Goal: Information Seeking & Learning: Learn about a topic

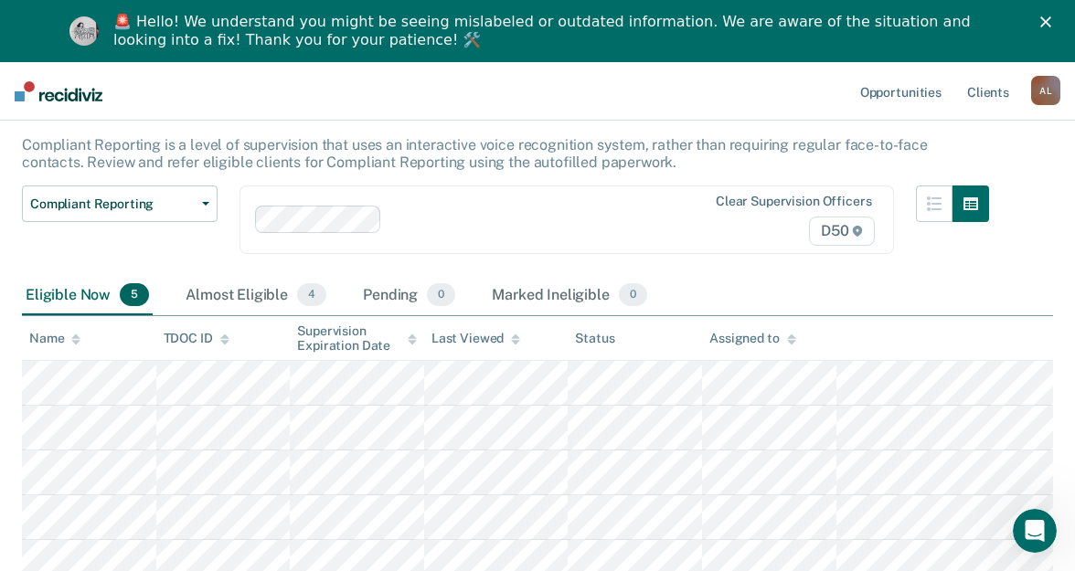
scroll to position [118, 0]
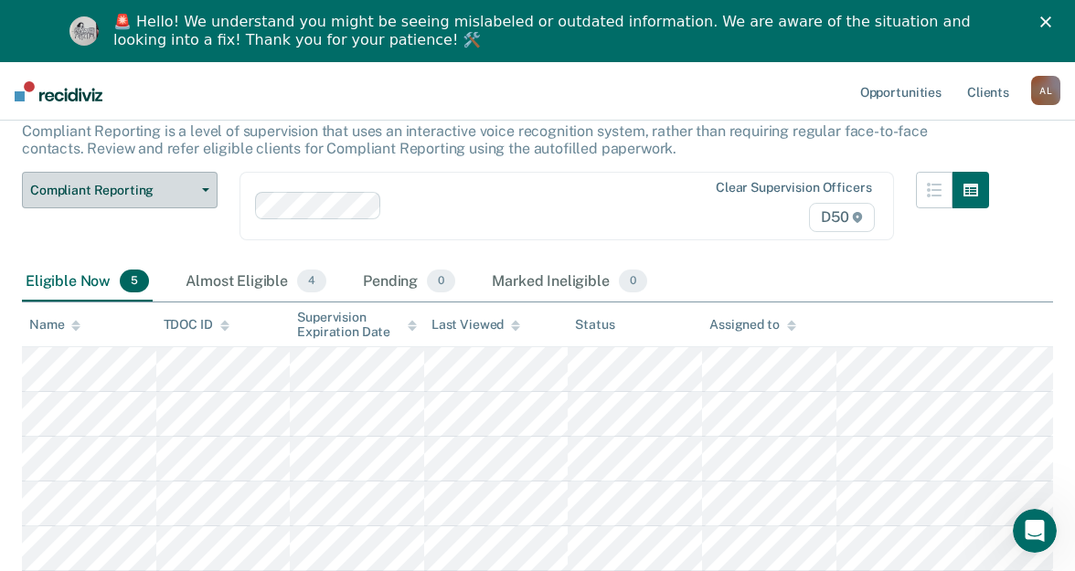
click at [146, 197] on span "Compliant Reporting" at bounding box center [112, 191] width 164 height 16
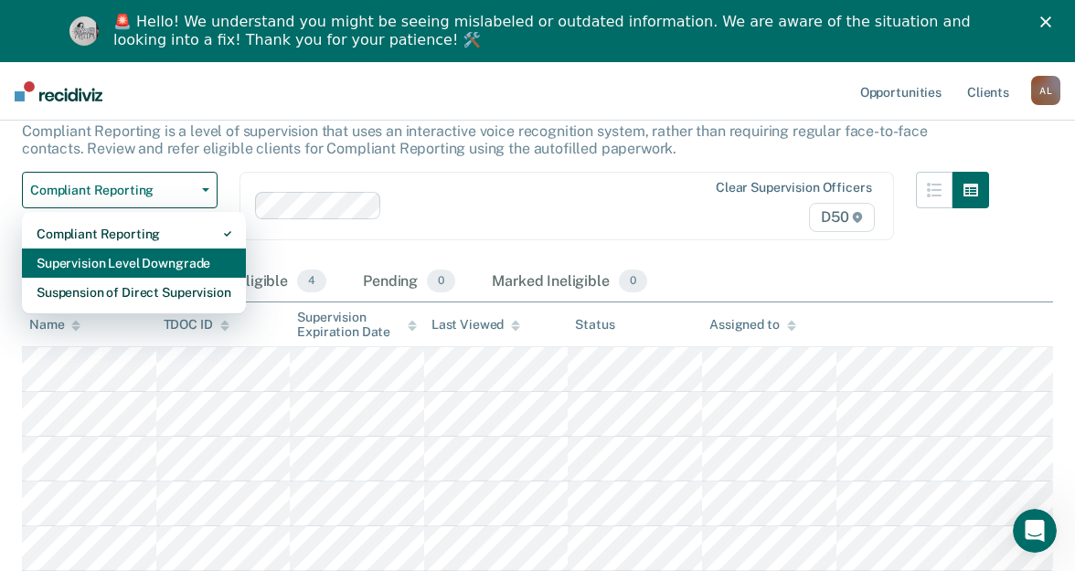
click at [163, 274] on div "Supervision Level Downgrade" at bounding box center [134, 263] width 195 height 29
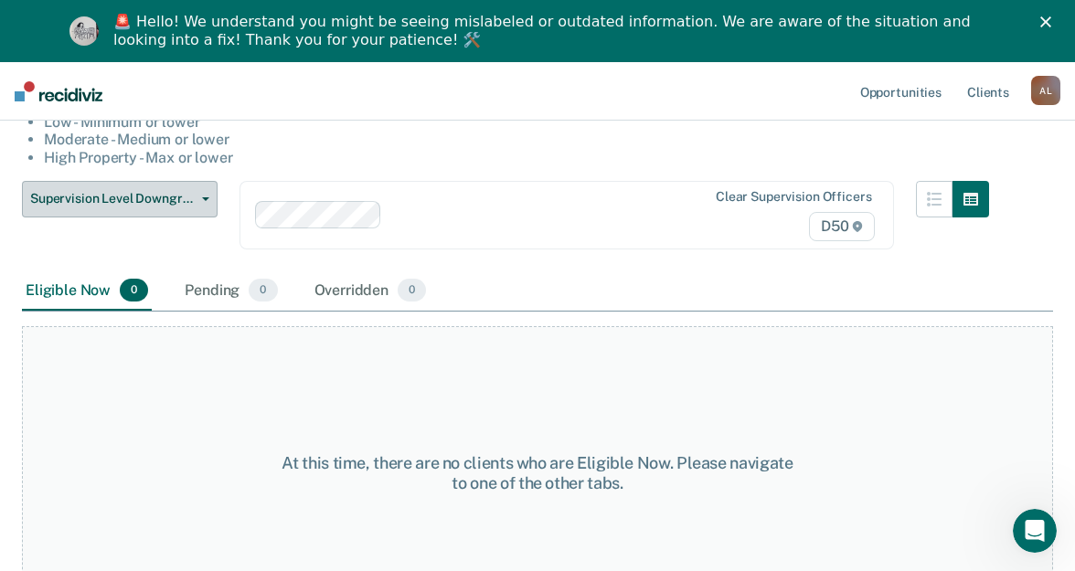
scroll to position [165, 0]
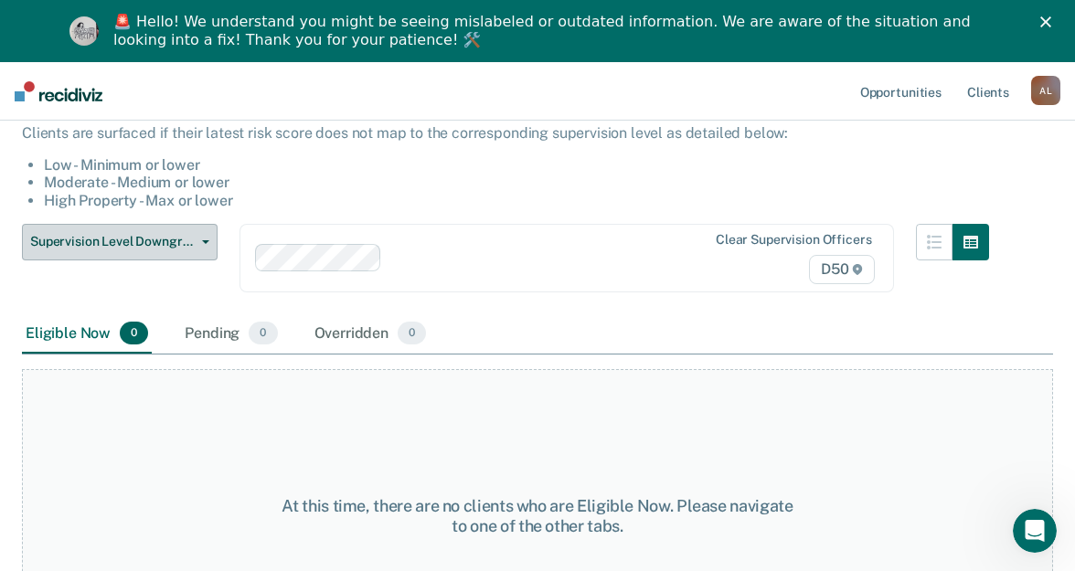
click at [168, 240] on span "Supervision Level Downgrade" at bounding box center [112, 242] width 164 height 16
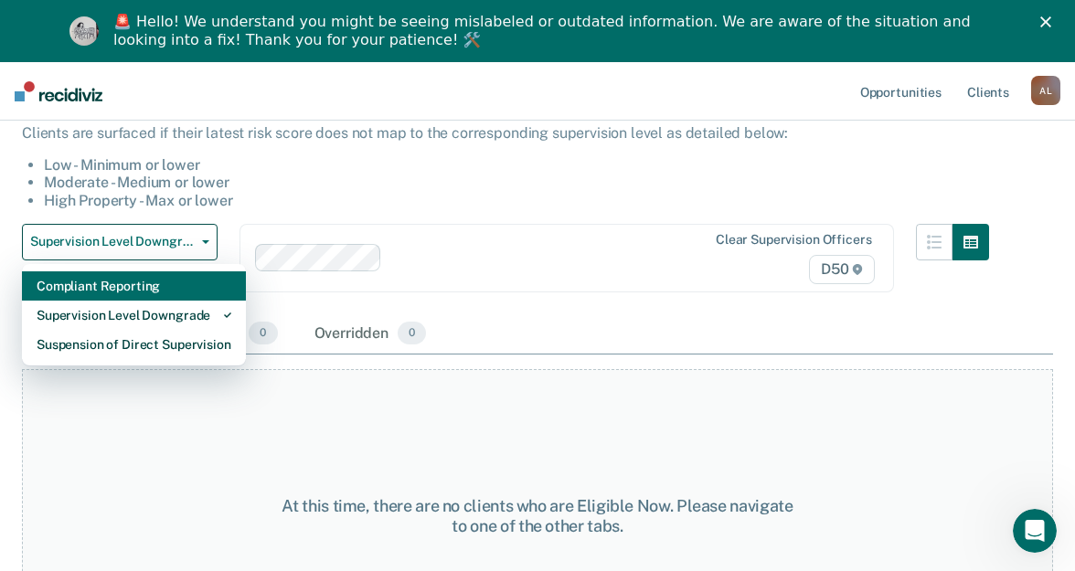
click at [146, 285] on div "Compliant Reporting" at bounding box center [134, 285] width 195 height 29
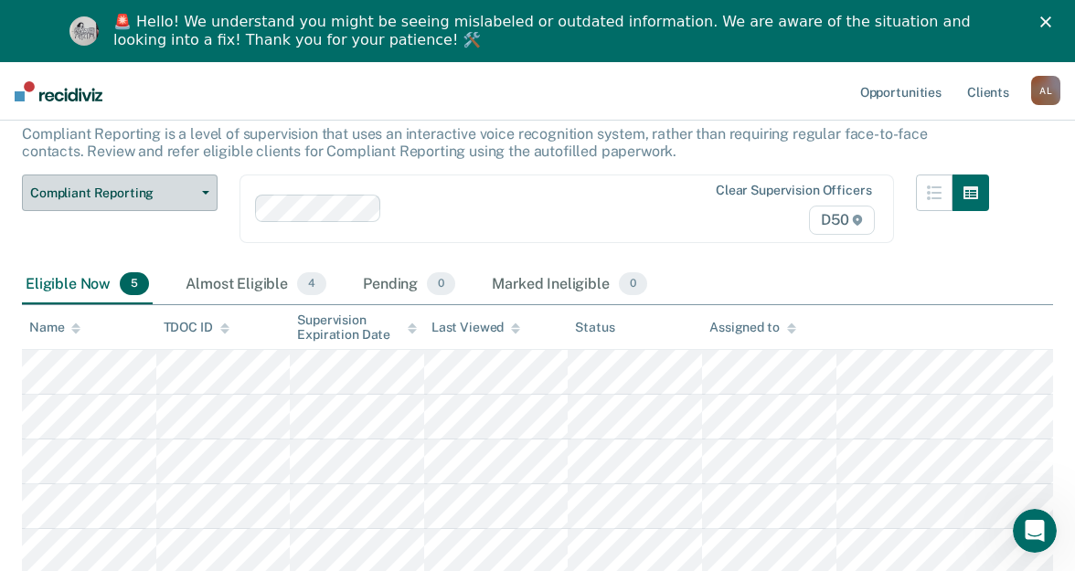
scroll to position [118, 0]
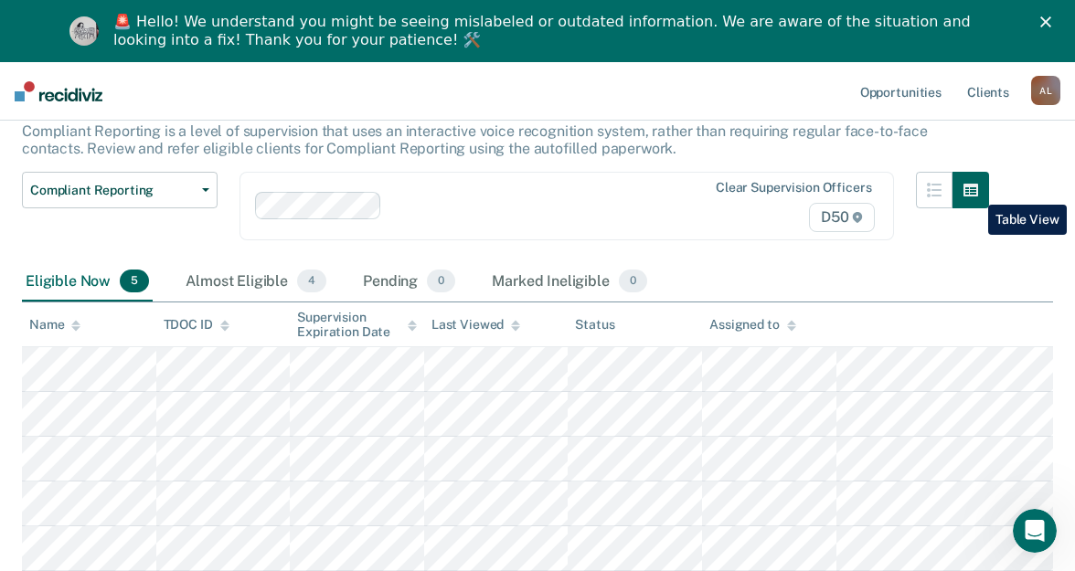
click at [974, 191] on button "button" at bounding box center [970, 190] width 37 height 37
click at [941, 191] on icon "button" at bounding box center [934, 190] width 15 height 15
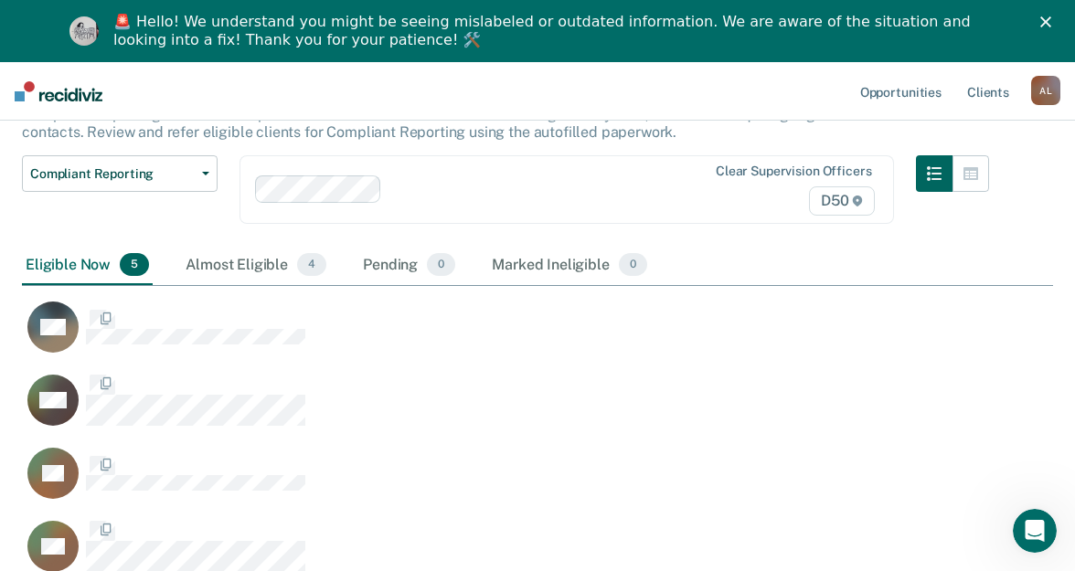
scroll to position [229, 0]
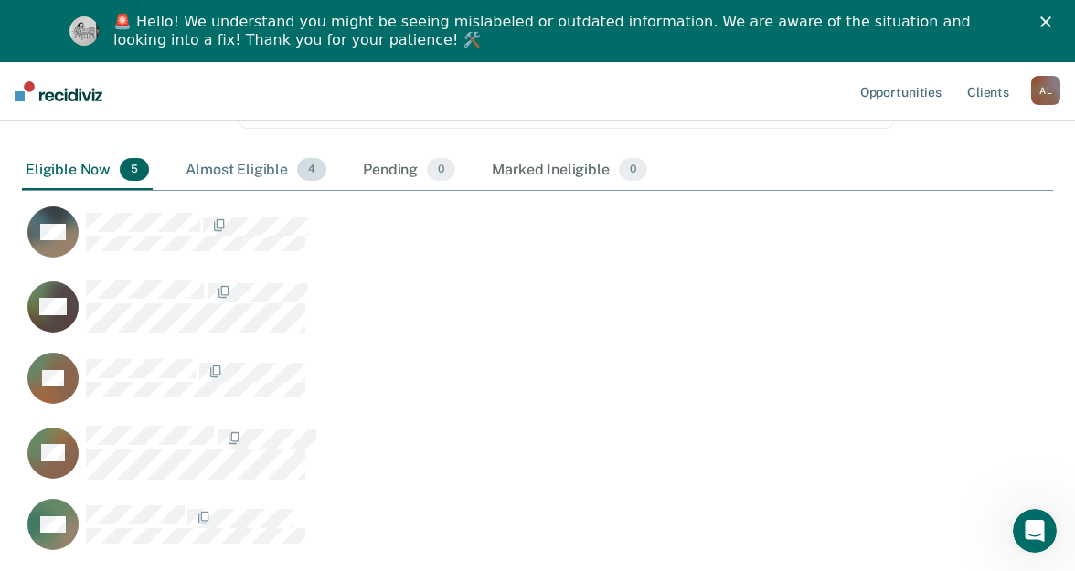
click at [261, 170] on div "Almost Eligible 4" at bounding box center [256, 171] width 148 height 40
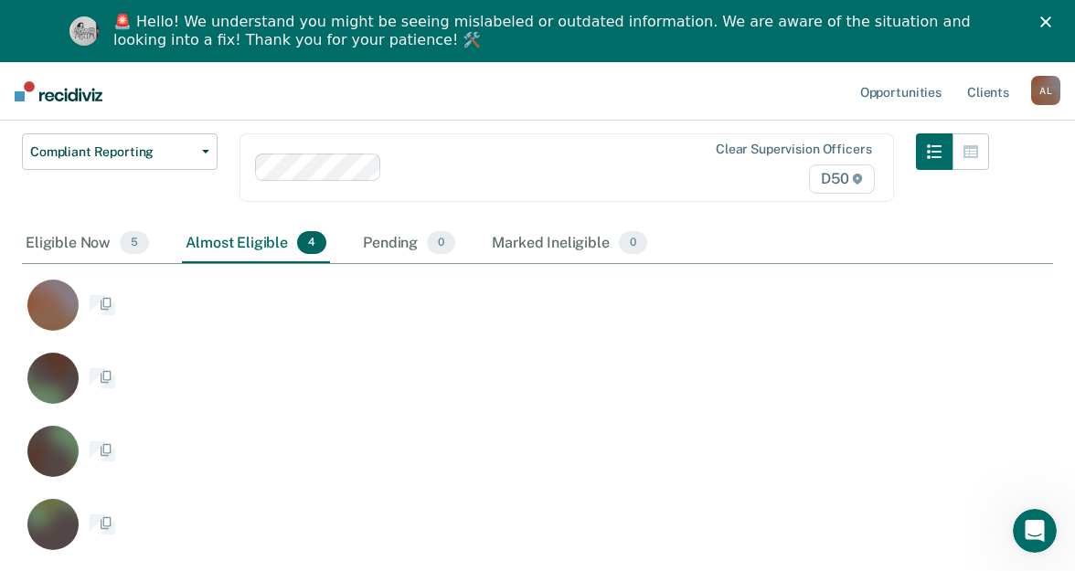
scroll to position [156, 0]
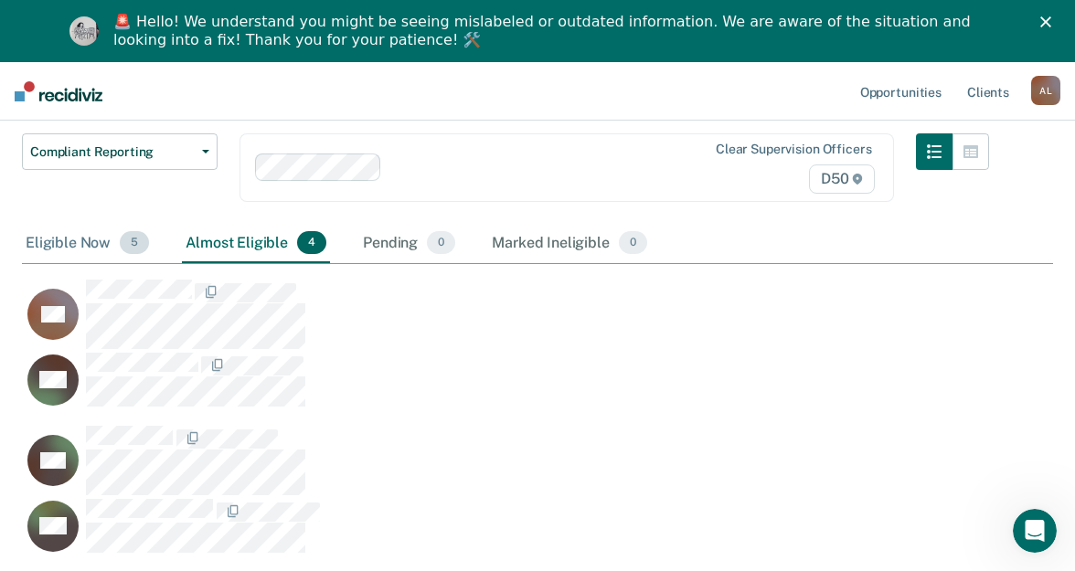
click at [72, 254] on div "Eligible Now 5" at bounding box center [87, 244] width 131 height 40
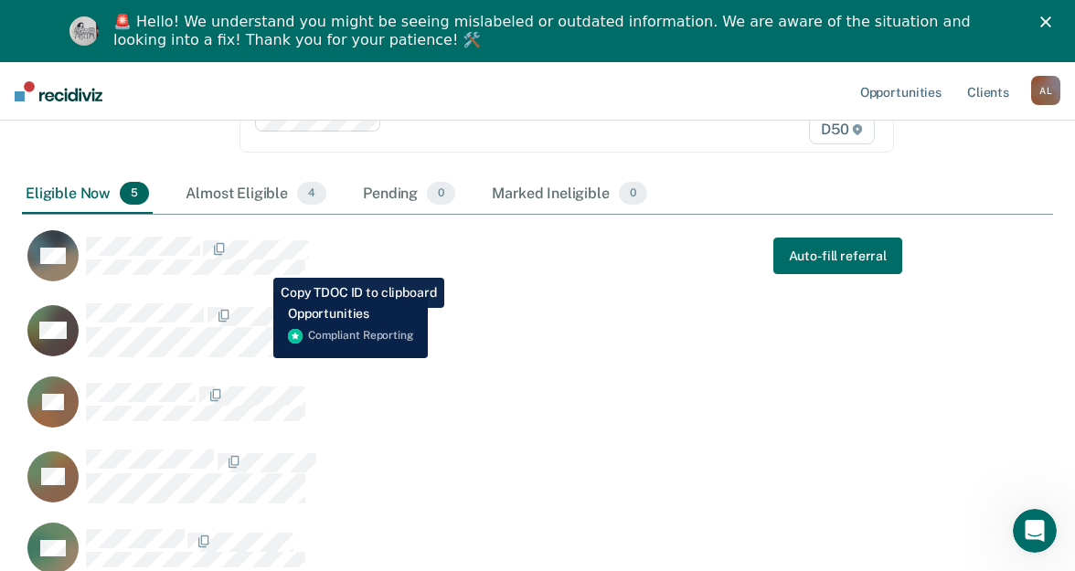
scroll to position [229, 0]
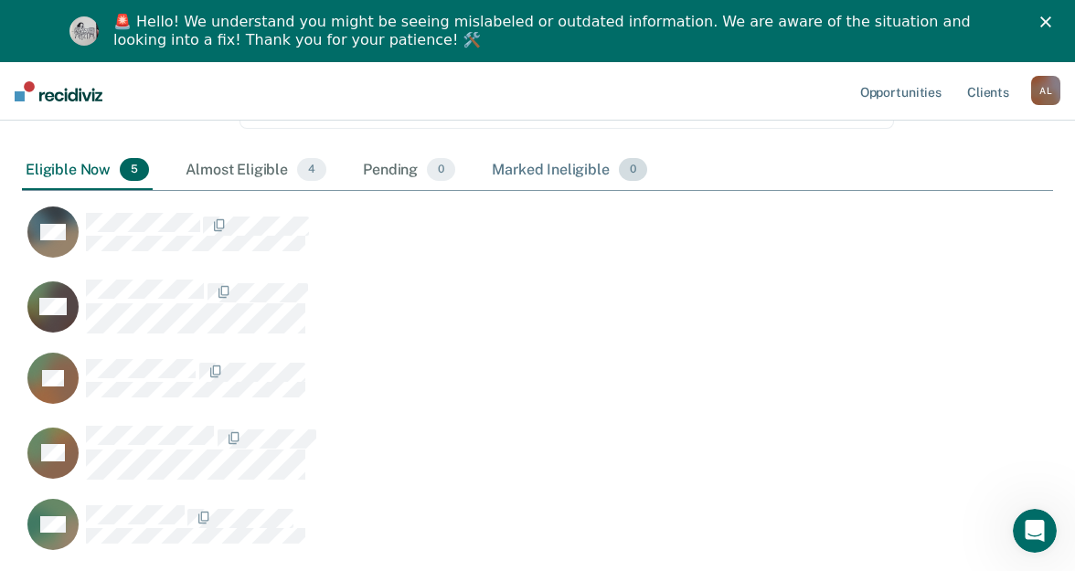
click at [584, 164] on div "Marked Ineligible 0" at bounding box center [569, 171] width 163 height 40
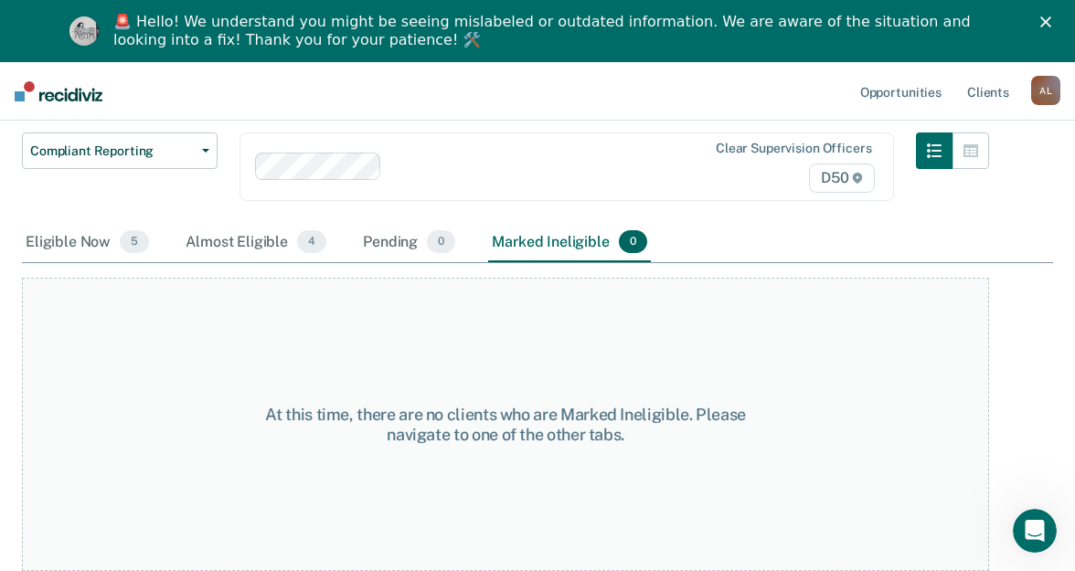
scroll to position [157, 0]
click at [414, 243] on div "Pending 0" at bounding box center [409, 243] width 100 height 40
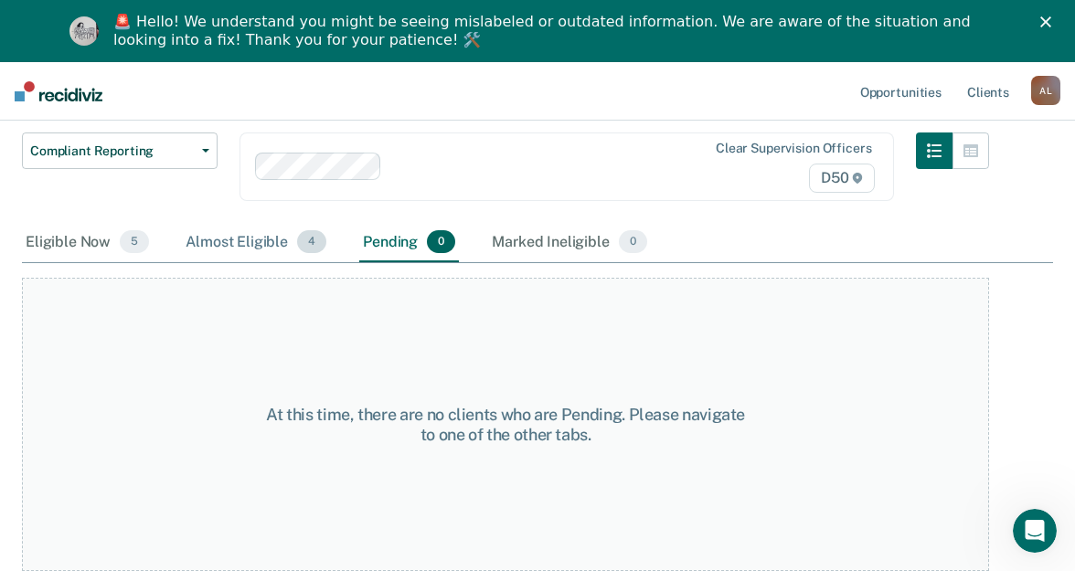
click at [305, 260] on div "Almost Eligible 4" at bounding box center [256, 243] width 148 height 40
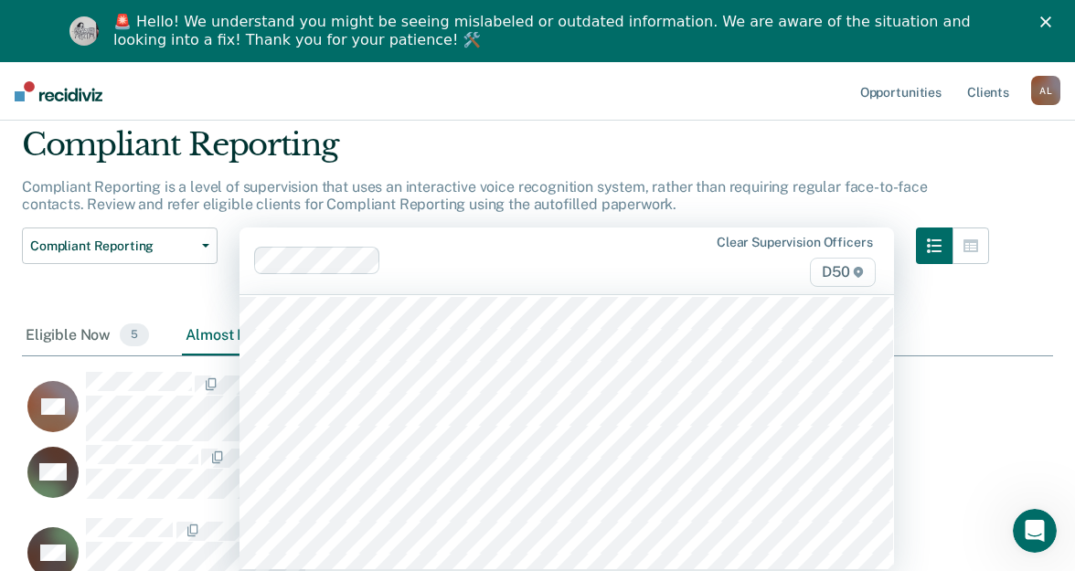
scroll to position [0, 0]
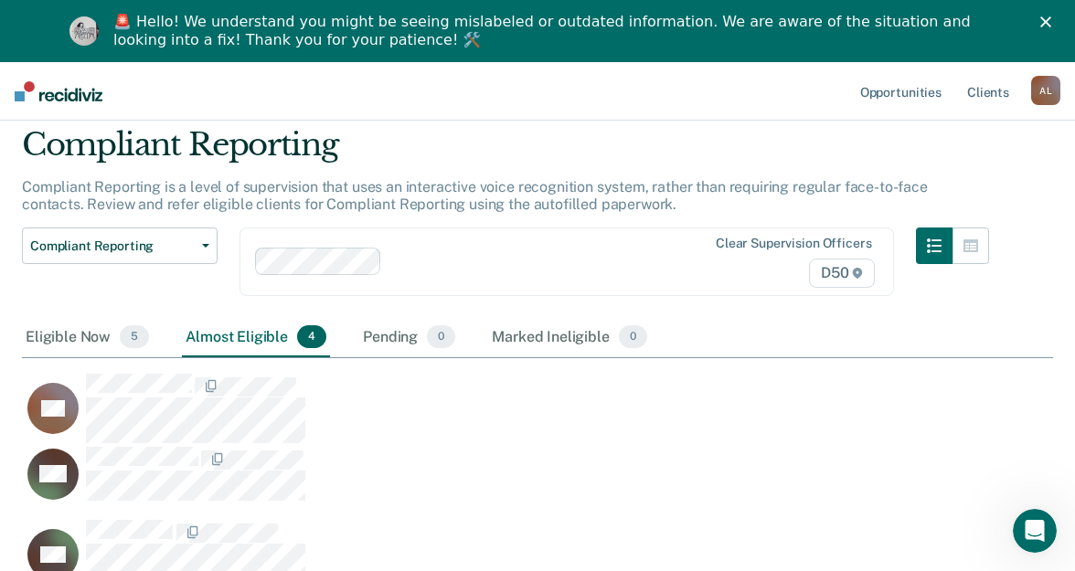
click at [660, 157] on div "Compliant Reporting" at bounding box center [505, 152] width 967 height 52
click at [1004, 92] on link "Client s" at bounding box center [987, 91] width 49 height 58
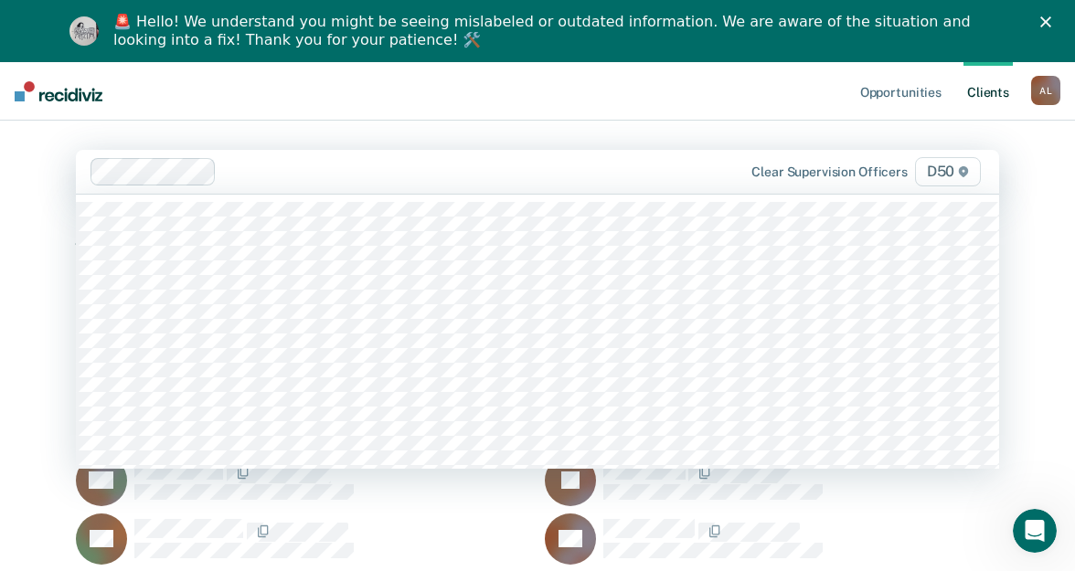
click at [334, 163] on div at bounding box center [469, 171] width 490 height 21
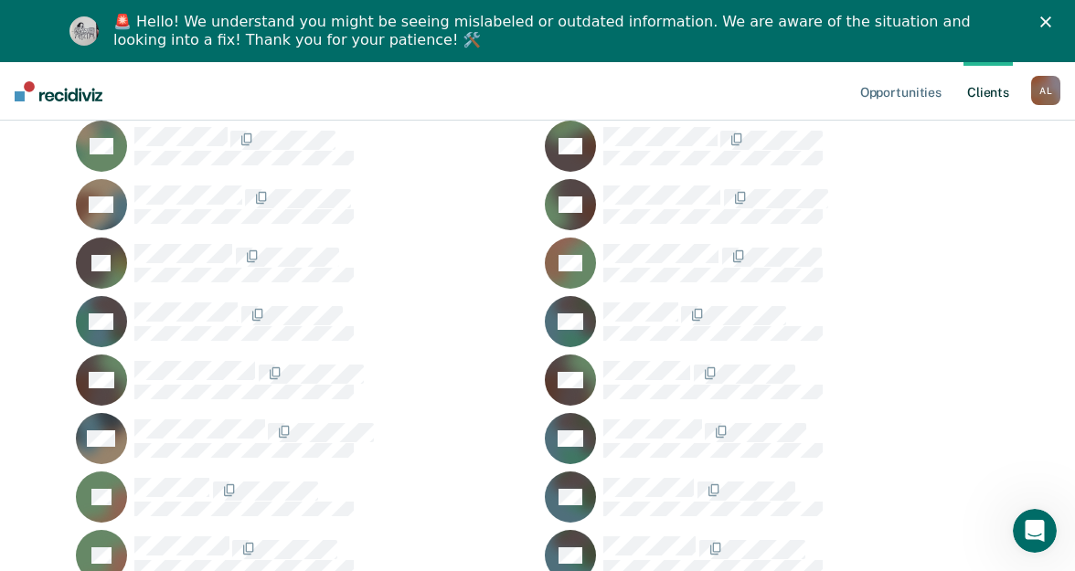
scroll to position [2102, 0]
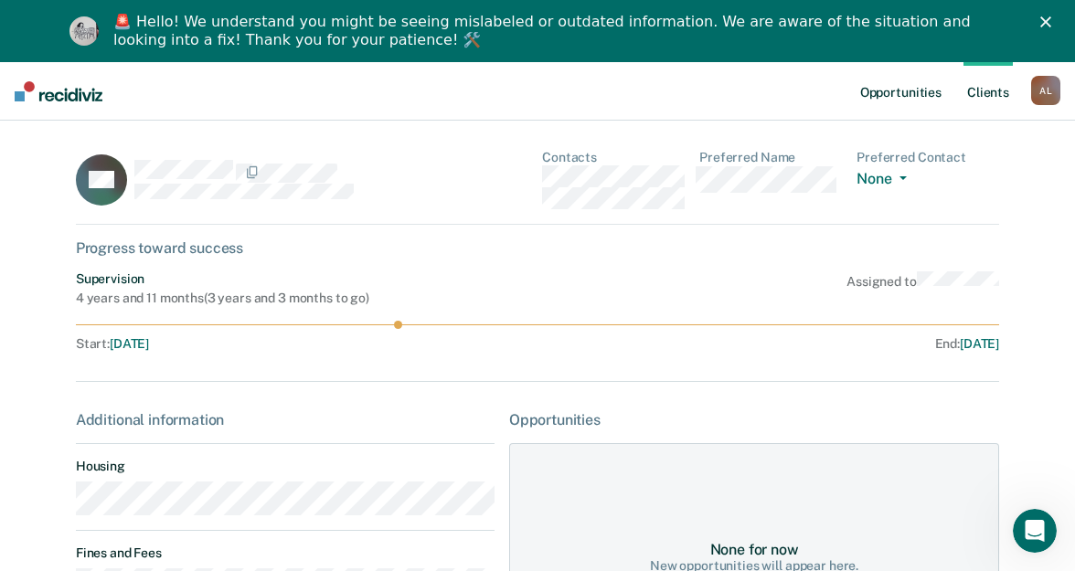
click at [928, 96] on link "Opportunities" at bounding box center [900, 91] width 89 height 58
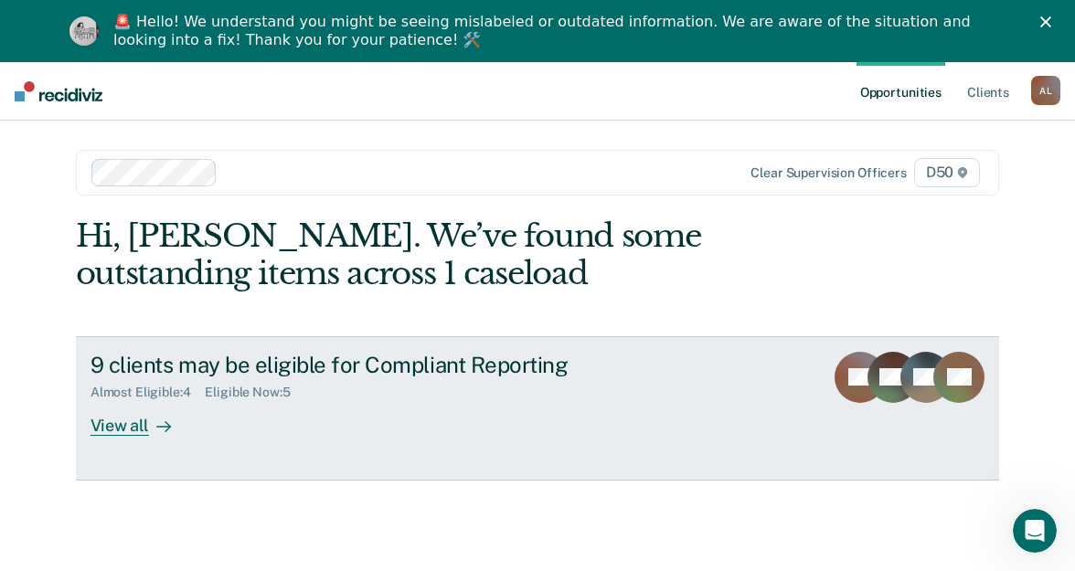
click at [157, 427] on icon at bounding box center [164, 427] width 14 height 0
